Goal: Task Accomplishment & Management: Complete application form

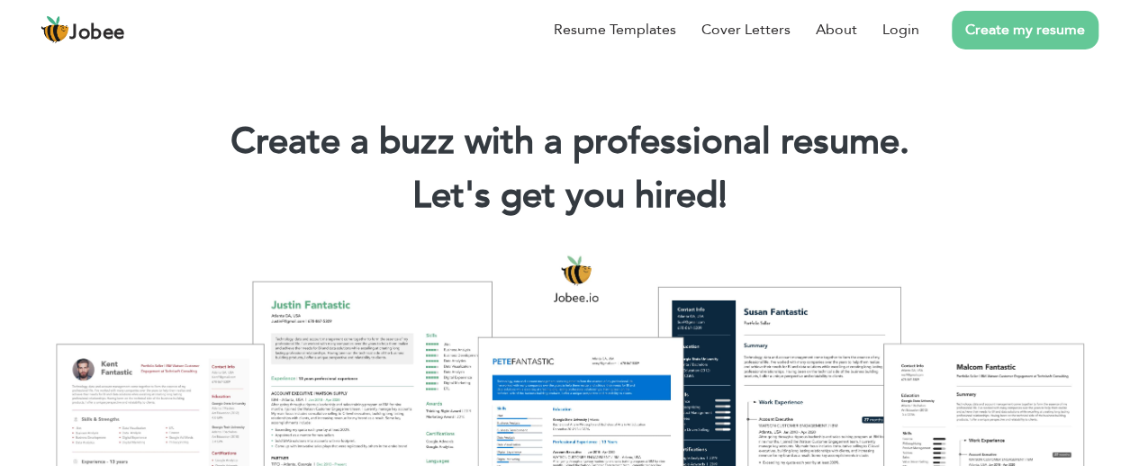
click at [598, 53] on div "Resume Templates Cover Letters About Login Create my resume" at bounding box center [570, 29] width 1058 height 47
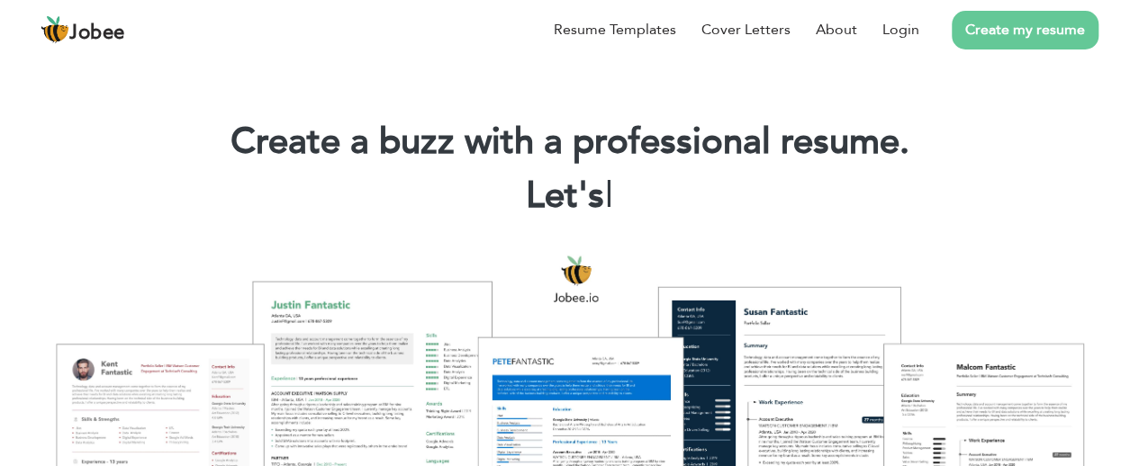
click at [583, 53] on div "Resume Templates Cover Letters About Login Create my resume" at bounding box center [570, 29] width 1058 height 47
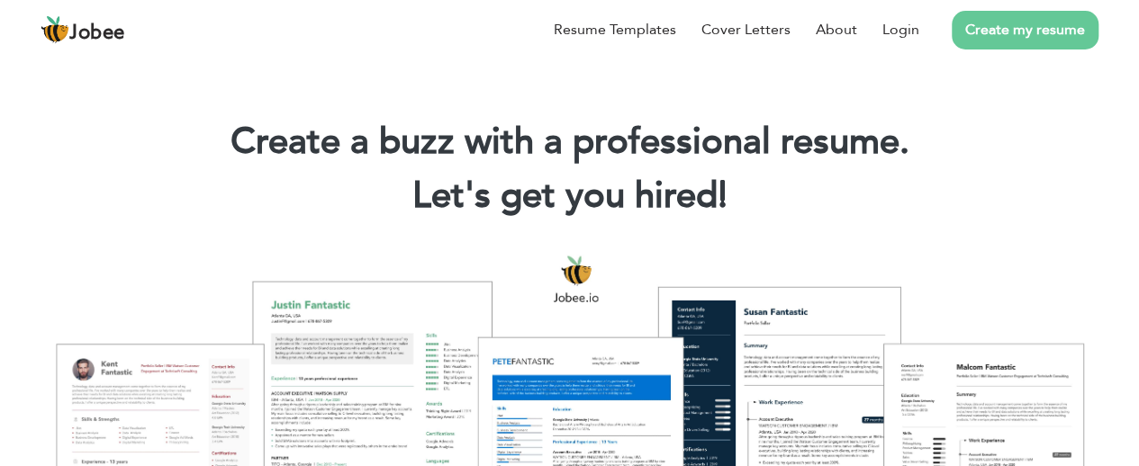
click at [545, 53] on div "Resume Templates Cover Letters About Login Create my resume" at bounding box center [570, 29] width 1058 height 47
click at [676, 41] on link "Resume Templates" at bounding box center [615, 30] width 122 height 22
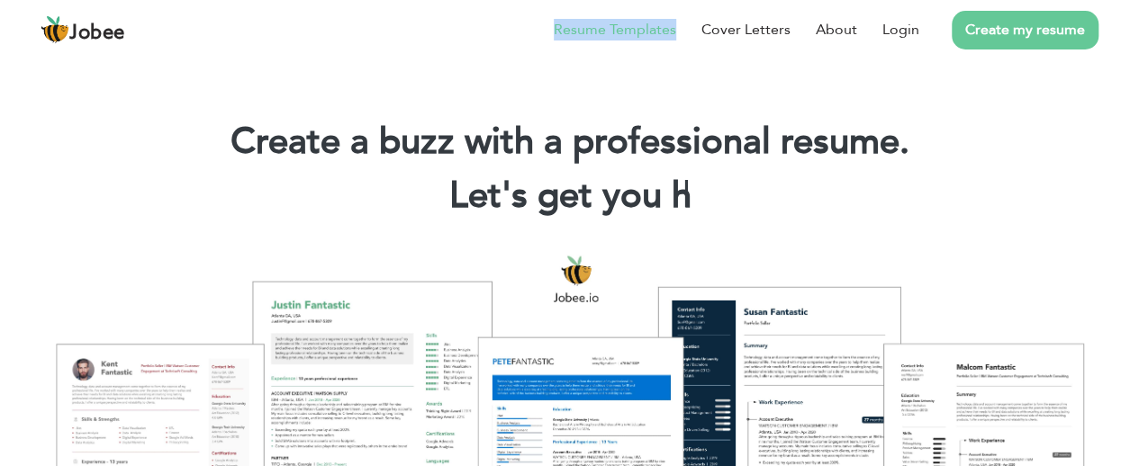
click at [676, 41] on link "Resume Templates" at bounding box center [615, 30] width 122 height 22
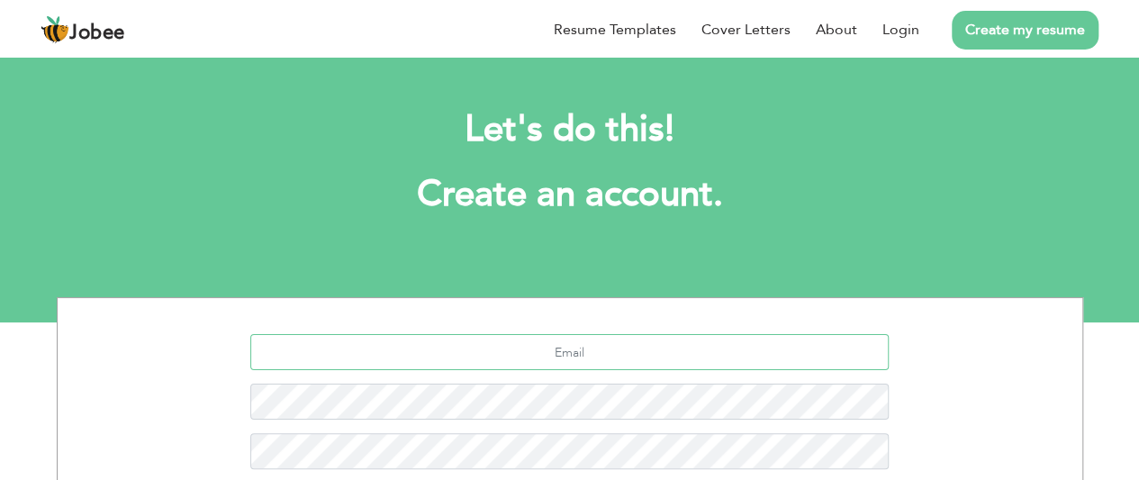
click at [457, 359] on input "text" at bounding box center [569, 352] width 638 height 36
type input "[EMAIL_ADDRESS]"
